Goal: Navigation & Orientation: Find specific page/section

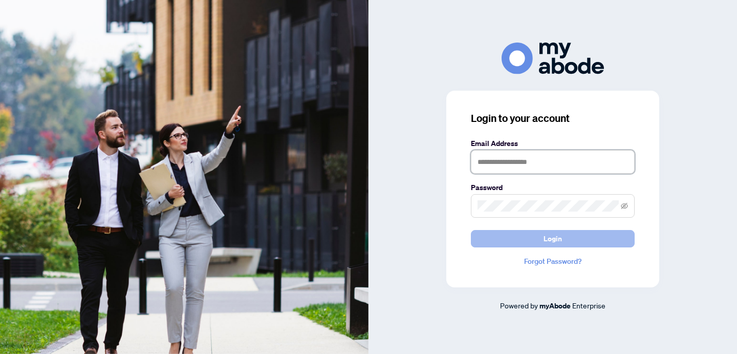
type input "**********"
click at [554, 239] on span "Login" at bounding box center [552, 238] width 18 height 16
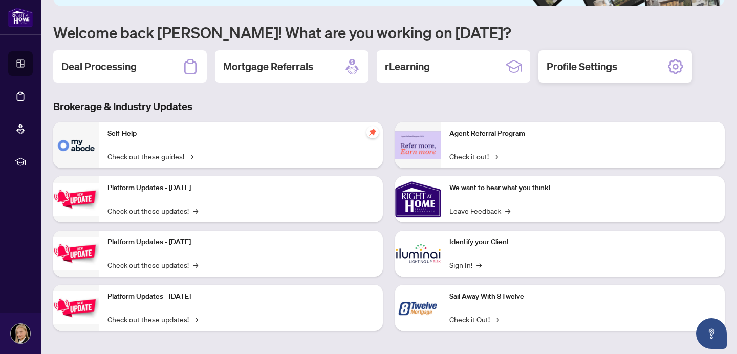
scroll to position [69, 0]
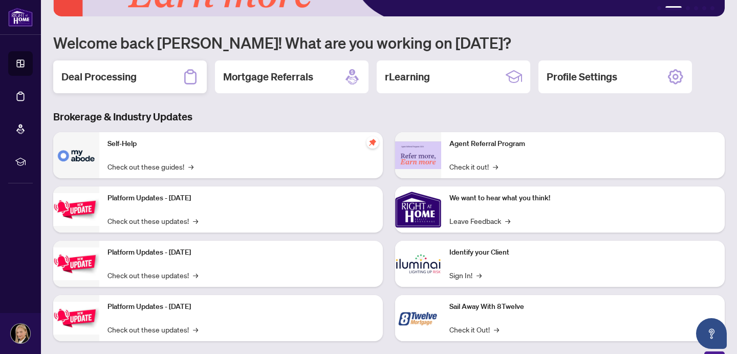
click at [186, 75] on icon at bounding box center [190, 77] width 16 height 16
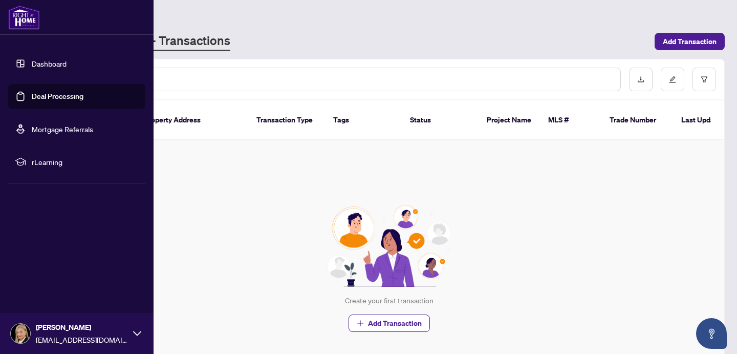
click at [62, 63] on link "Dashboard" at bounding box center [49, 63] width 35 height 9
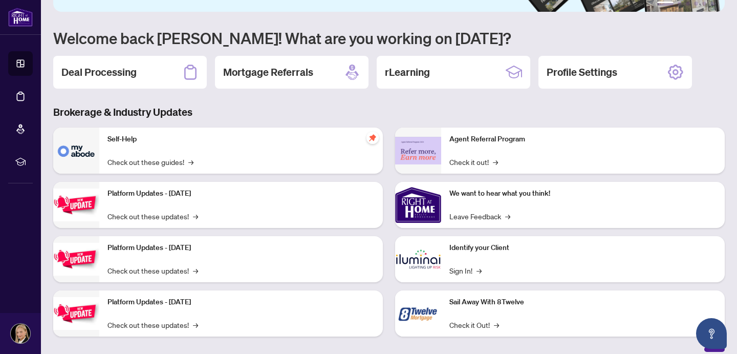
scroll to position [84, 0]
